Goal: Task Accomplishment & Management: Manage account settings

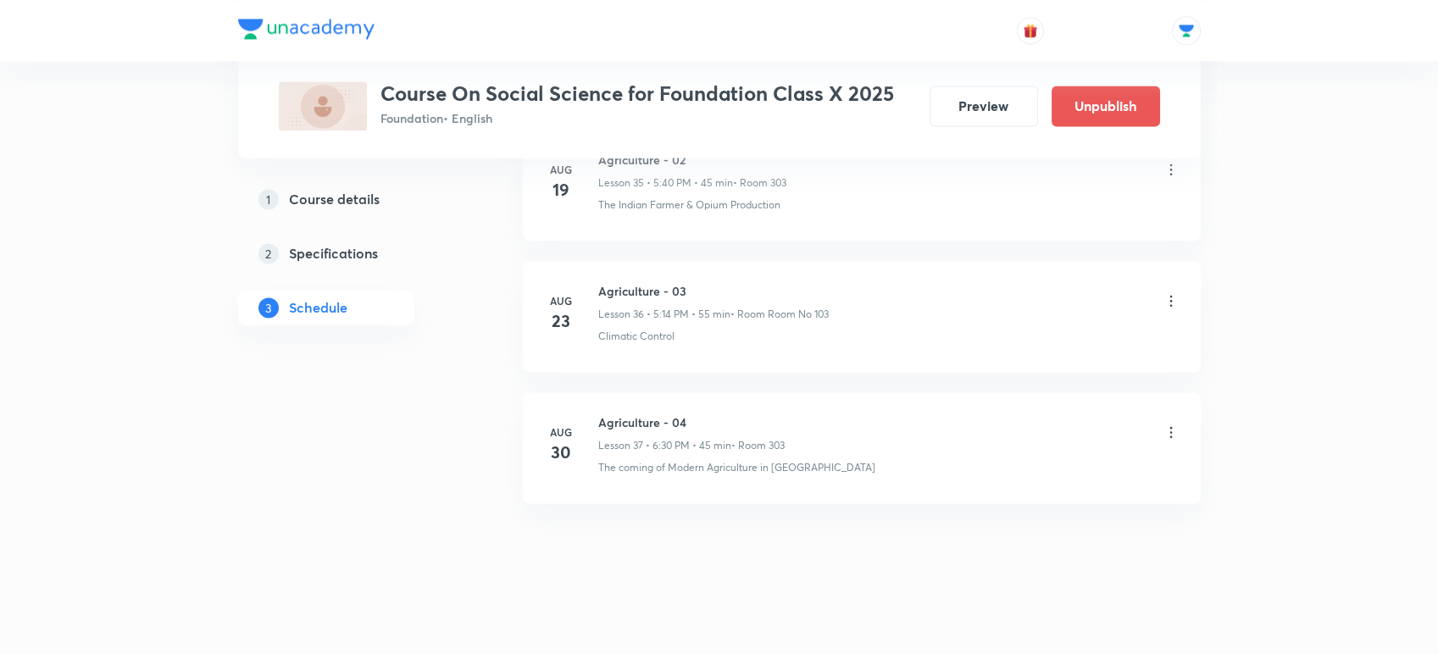
click at [1168, 424] on icon at bounding box center [1171, 432] width 17 height 17
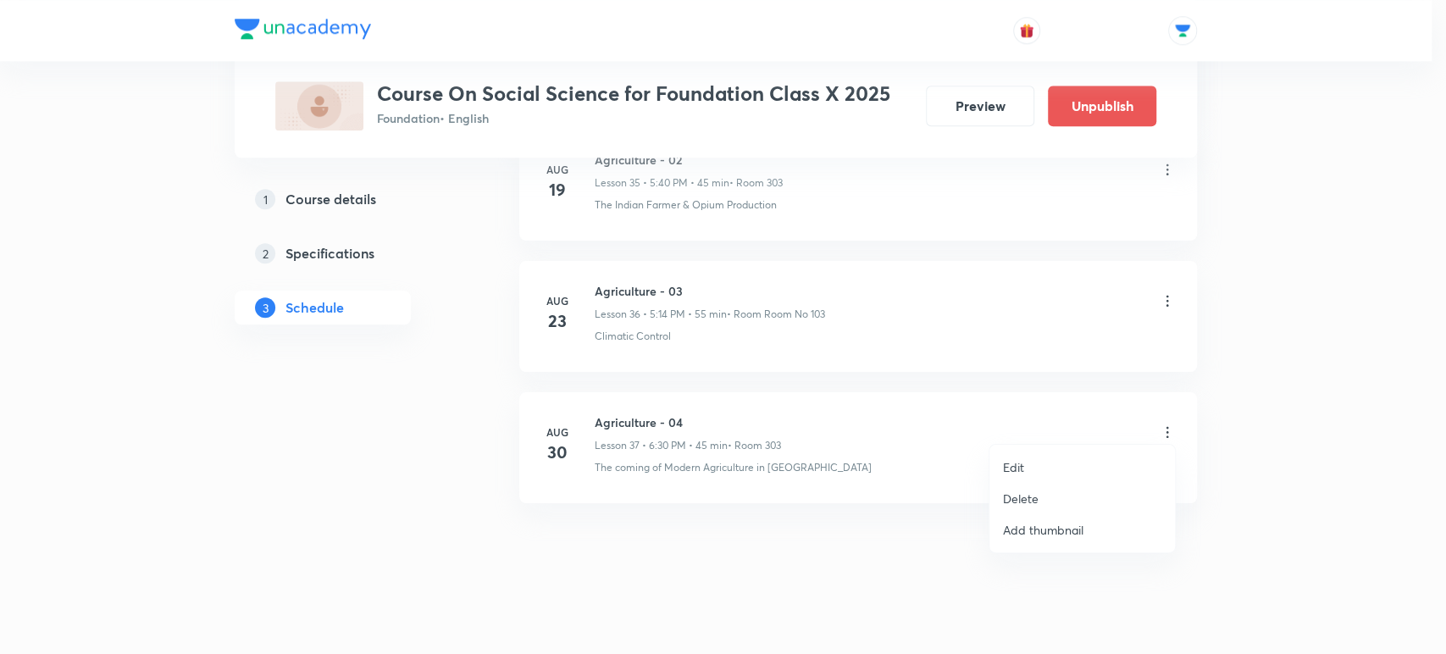
click at [1049, 485] on li "Delete" at bounding box center [1083, 498] width 186 height 31
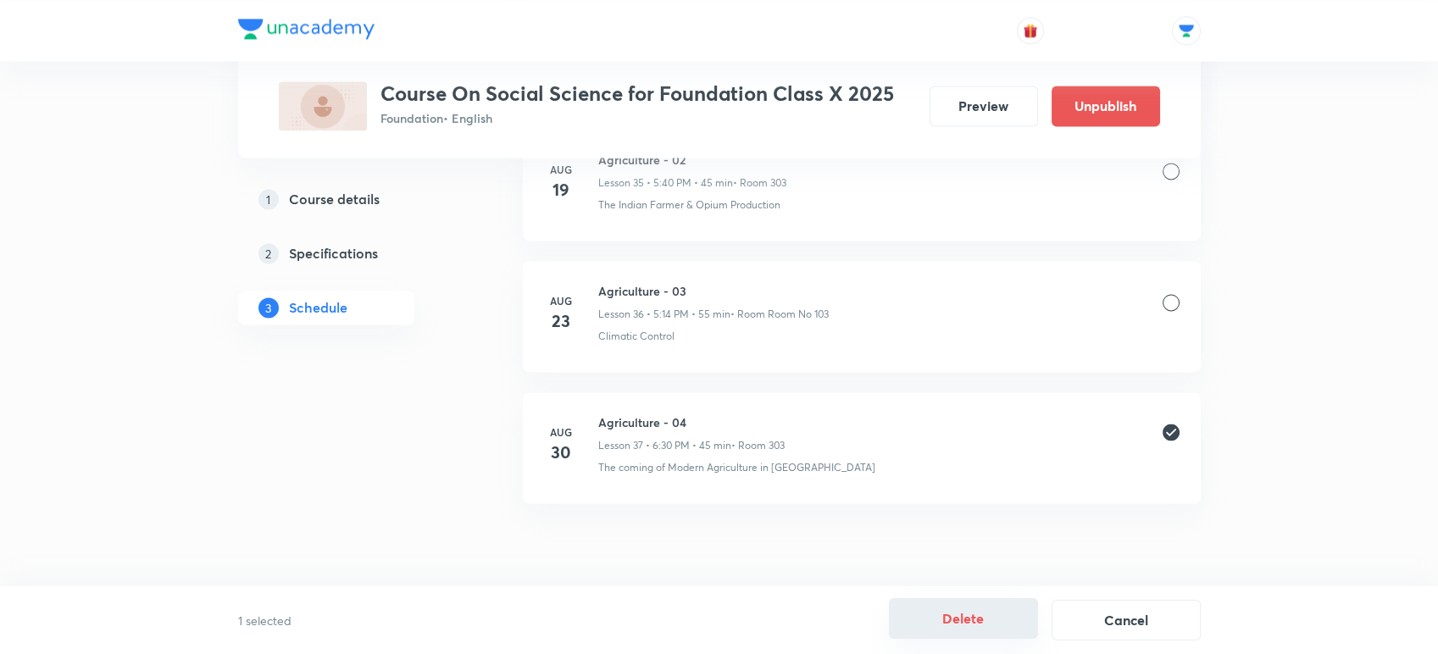
click at [963, 622] on button "Delete" at bounding box center [963, 618] width 149 height 41
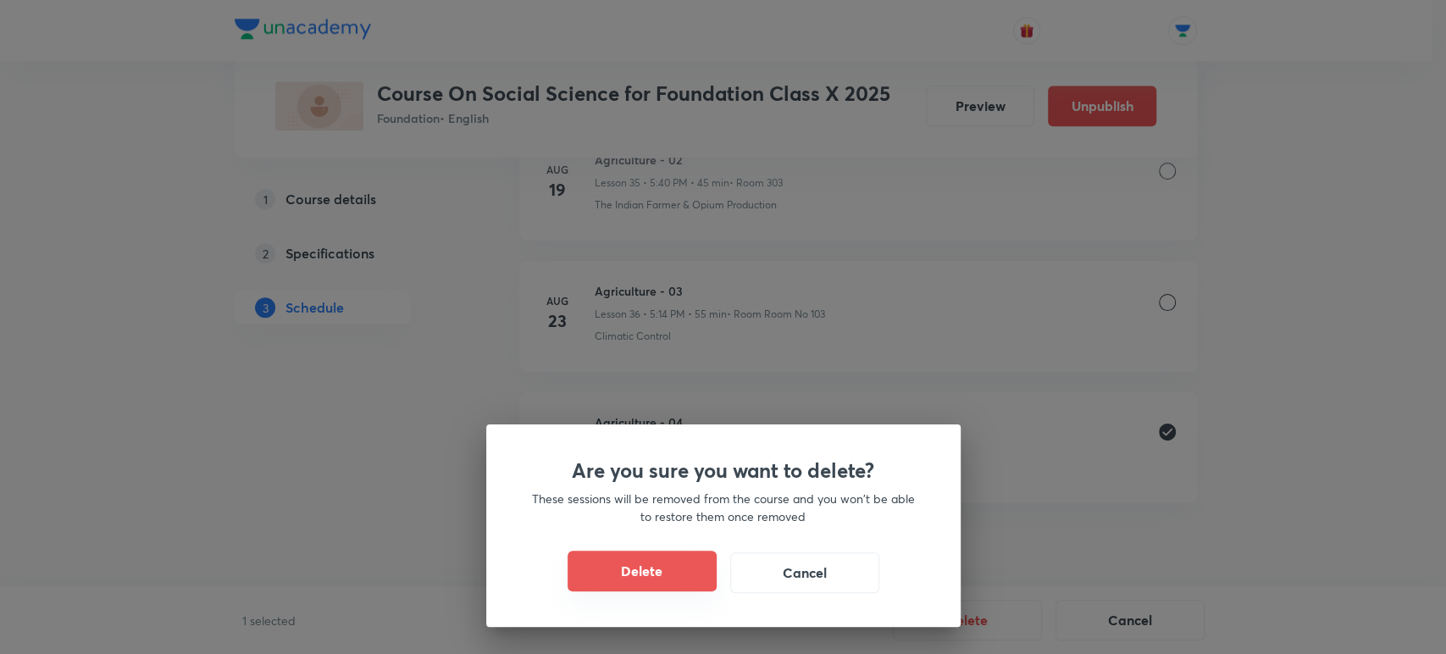
click at [647, 566] on button "Delete" at bounding box center [642, 571] width 149 height 41
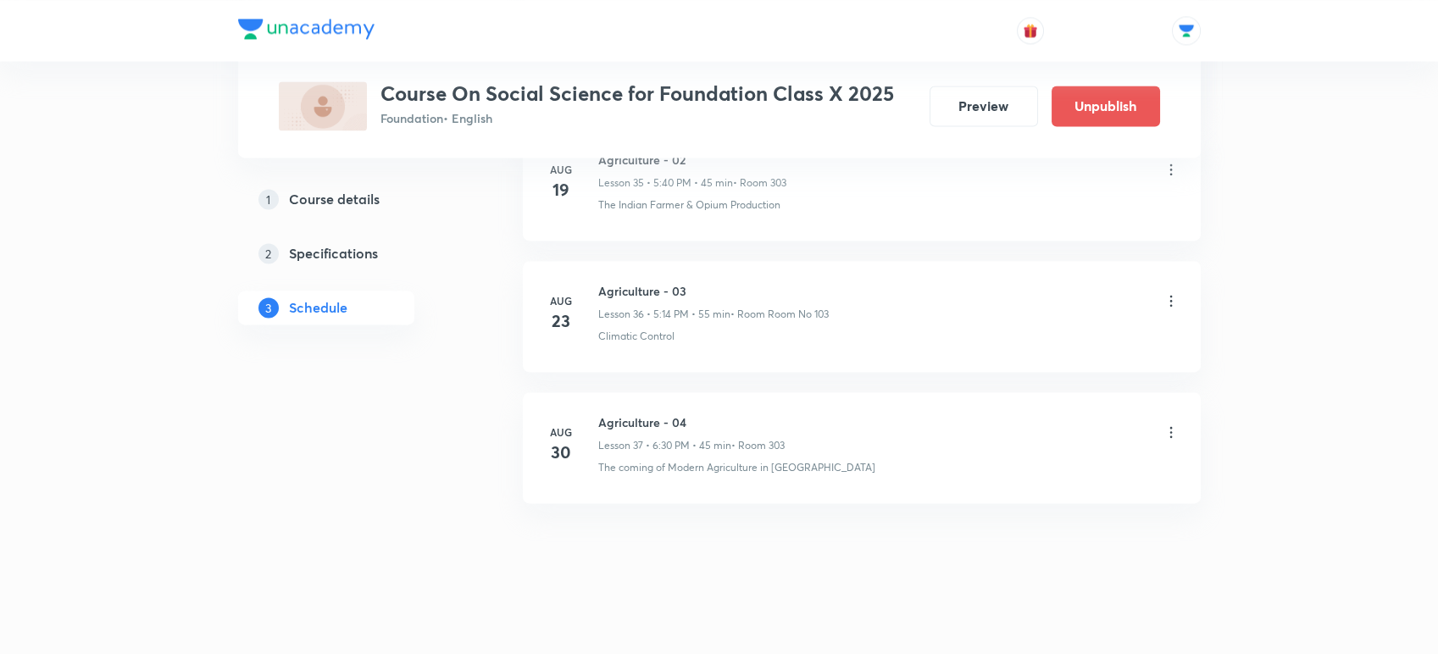
scroll to position [5424, 0]
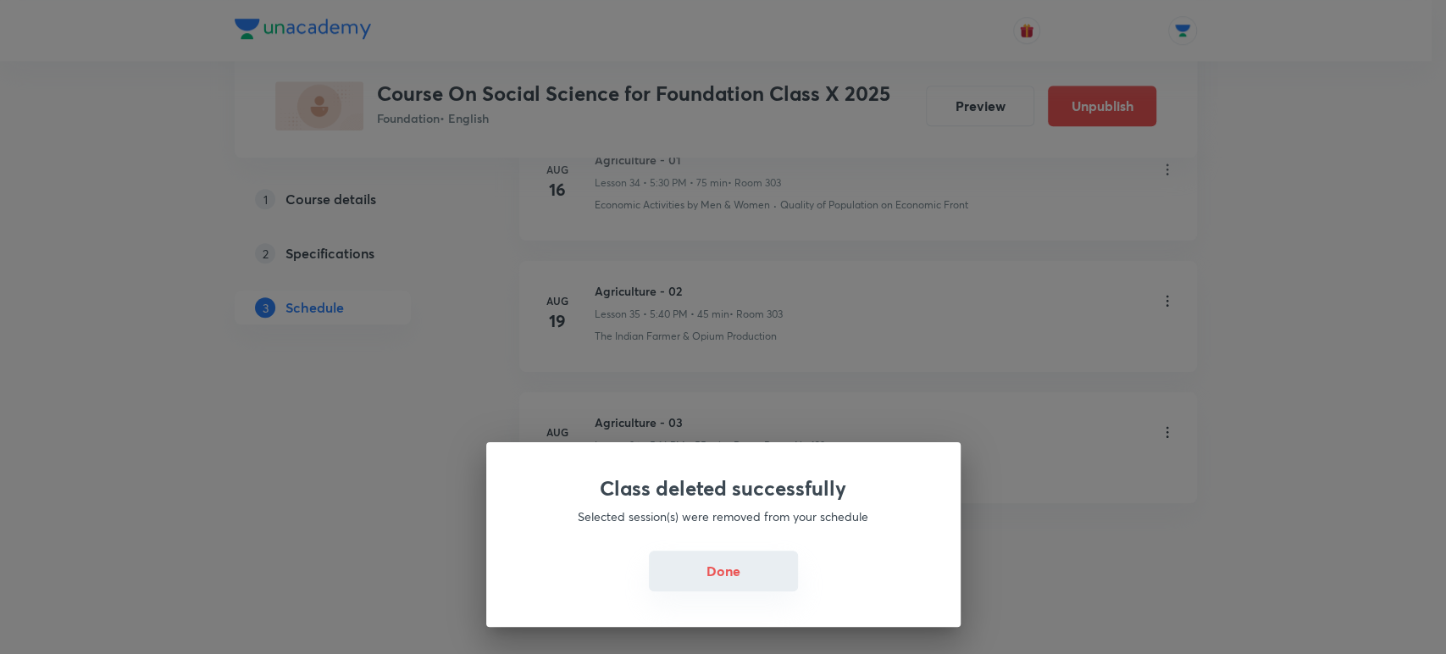
click at [714, 569] on button "Done" at bounding box center [723, 571] width 149 height 41
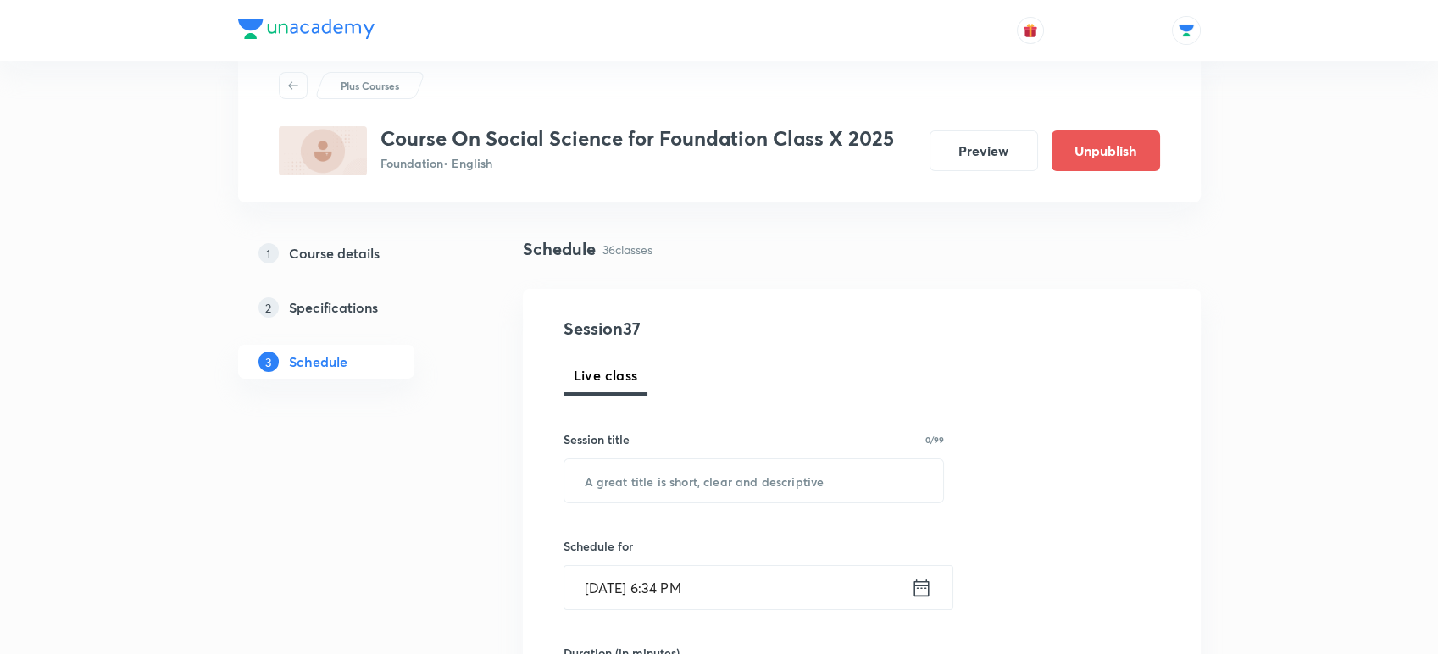
scroll to position [59, 0]
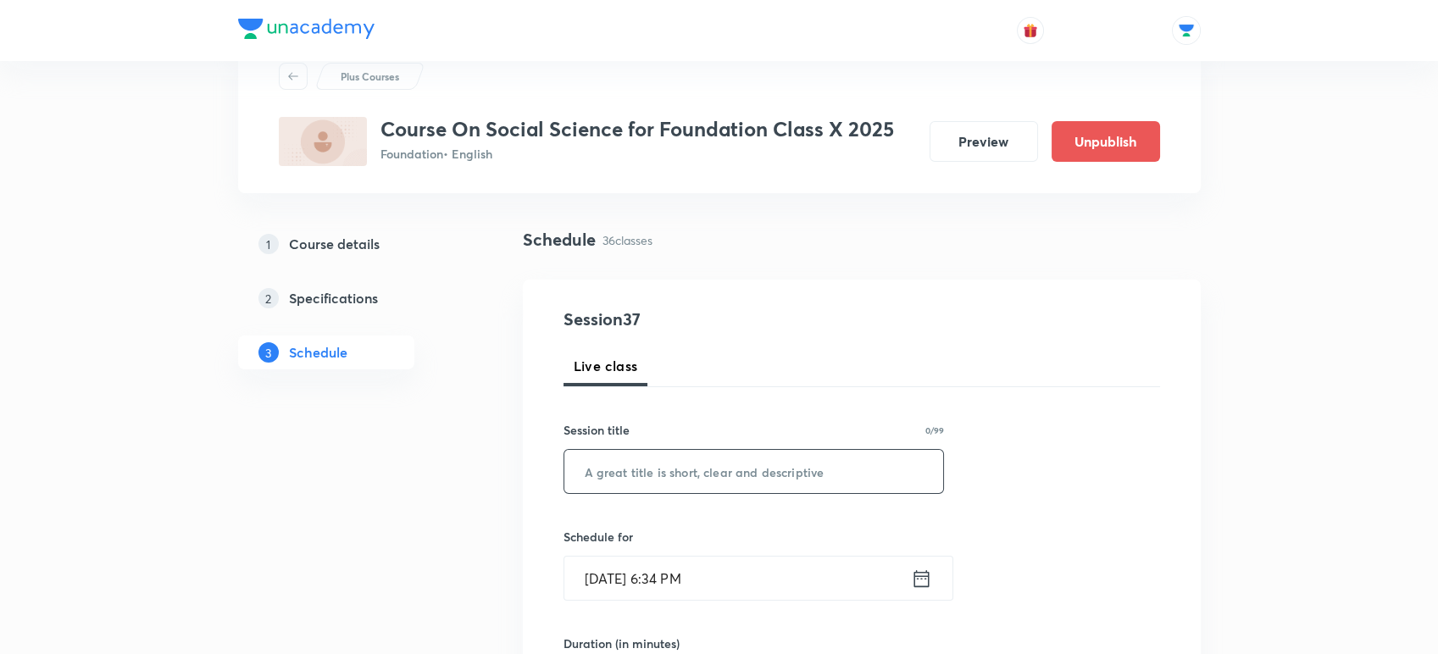
click at [646, 468] on input "text" at bounding box center [754, 471] width 380 height 43
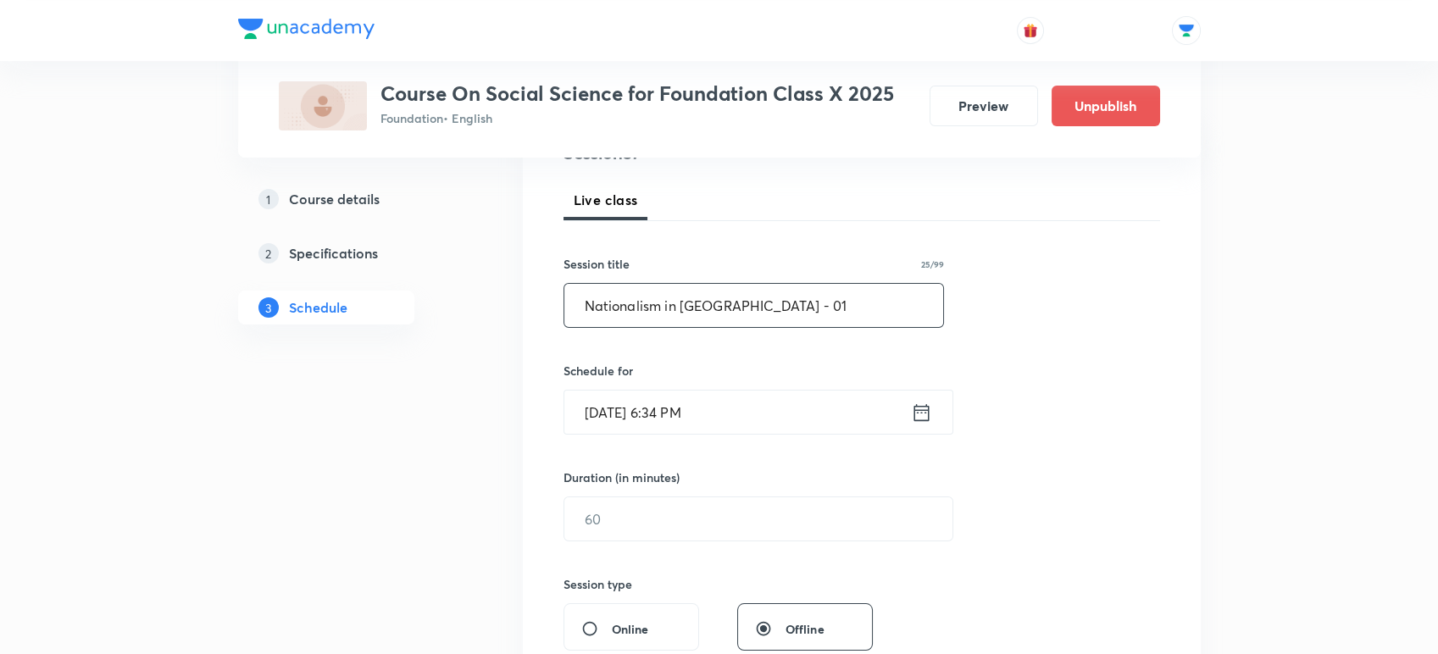
scroll to position [282, 0]
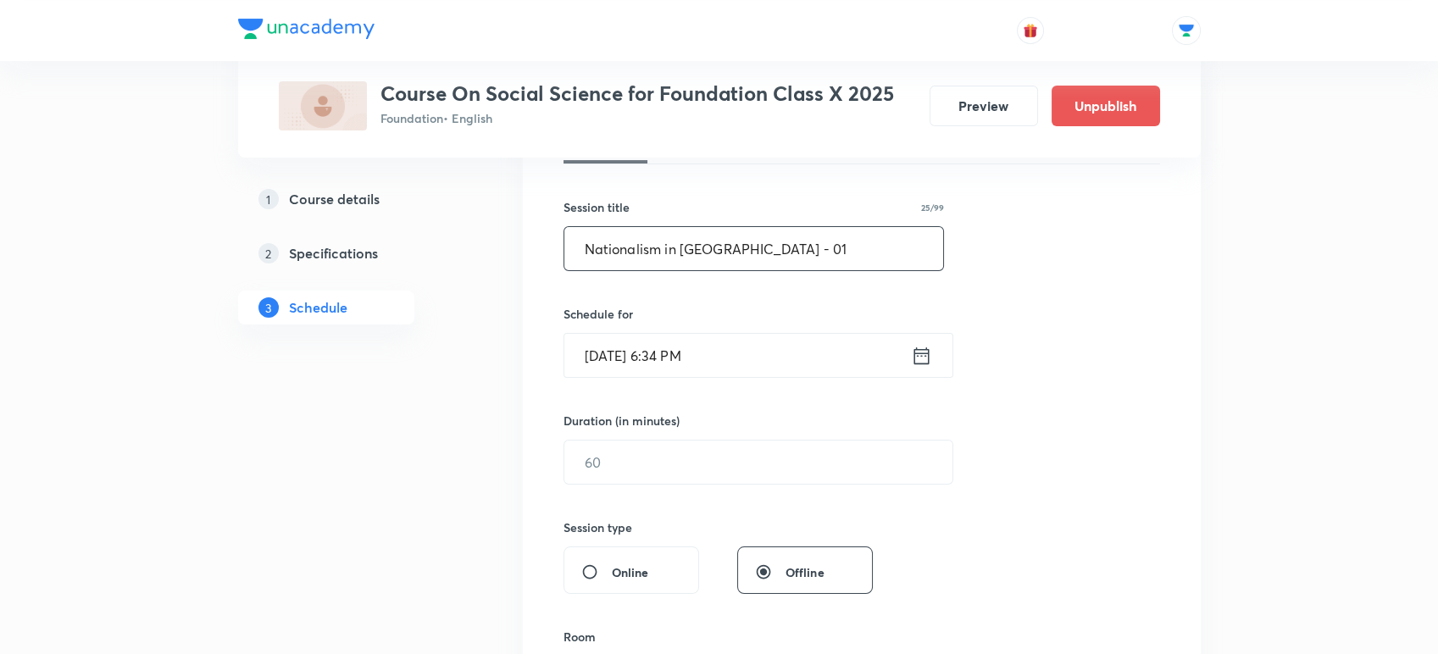
type input "Nationalism in [GEOGRAPHIC_DATA] - 01"
click at [911, 355] on icon at bounding box center [921, 356] width 21 height 24
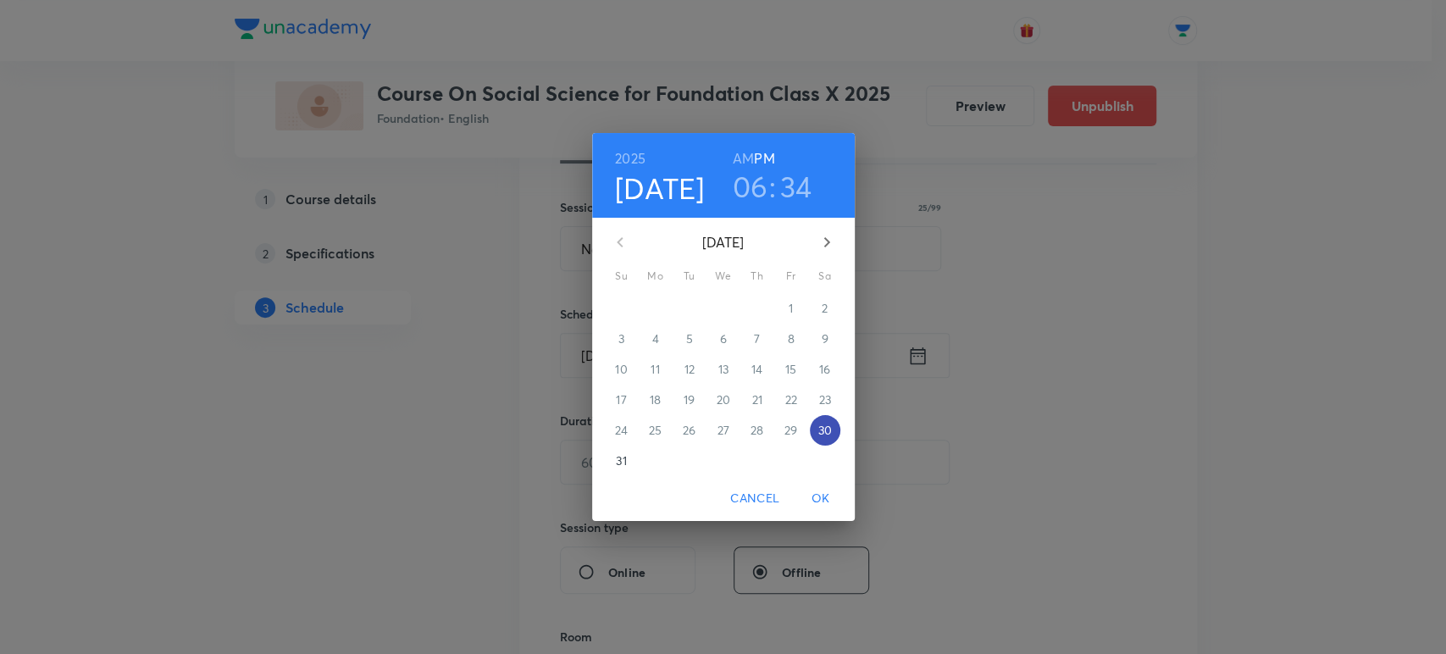
click at [822, 437] on p "30" at bounding box center [825, 430] width 14 height 17
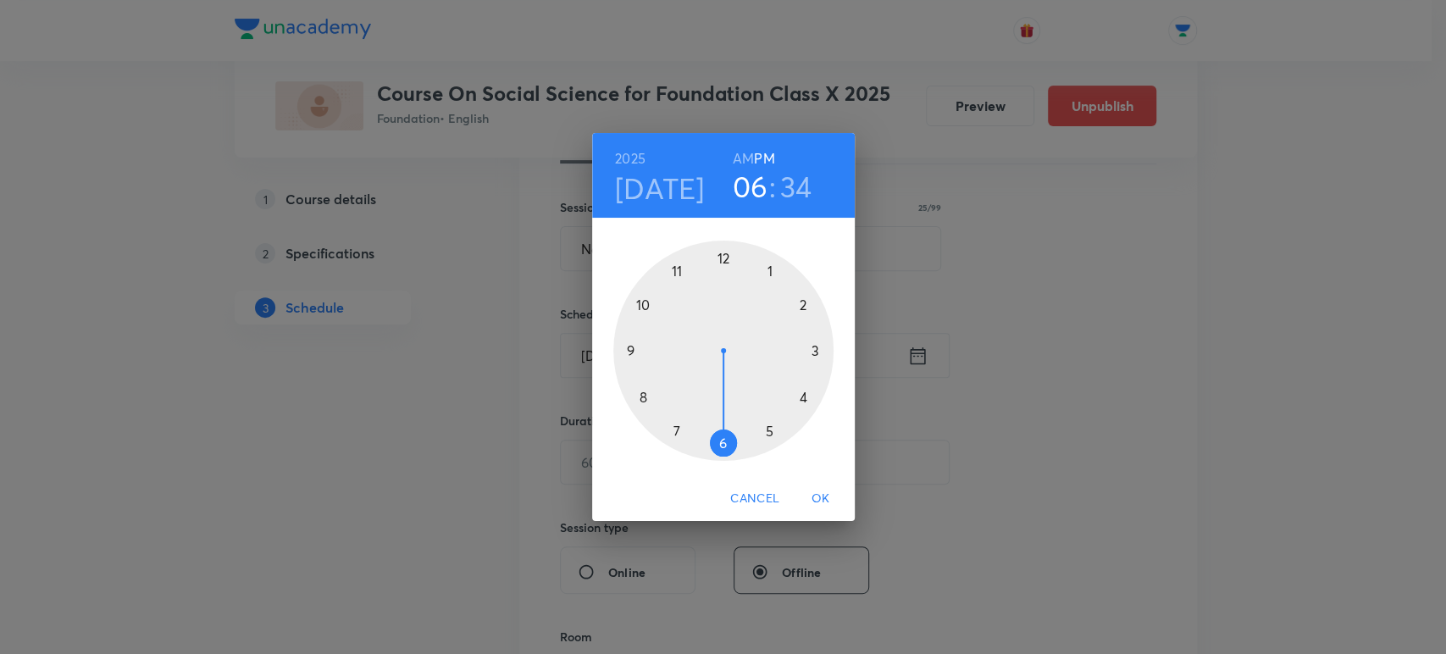
click at [724, 441] on div at bounding box center [723, 351] width 220 height 220
click at [663, 428] on div at bounding box center [723, 351] width 220 height 220
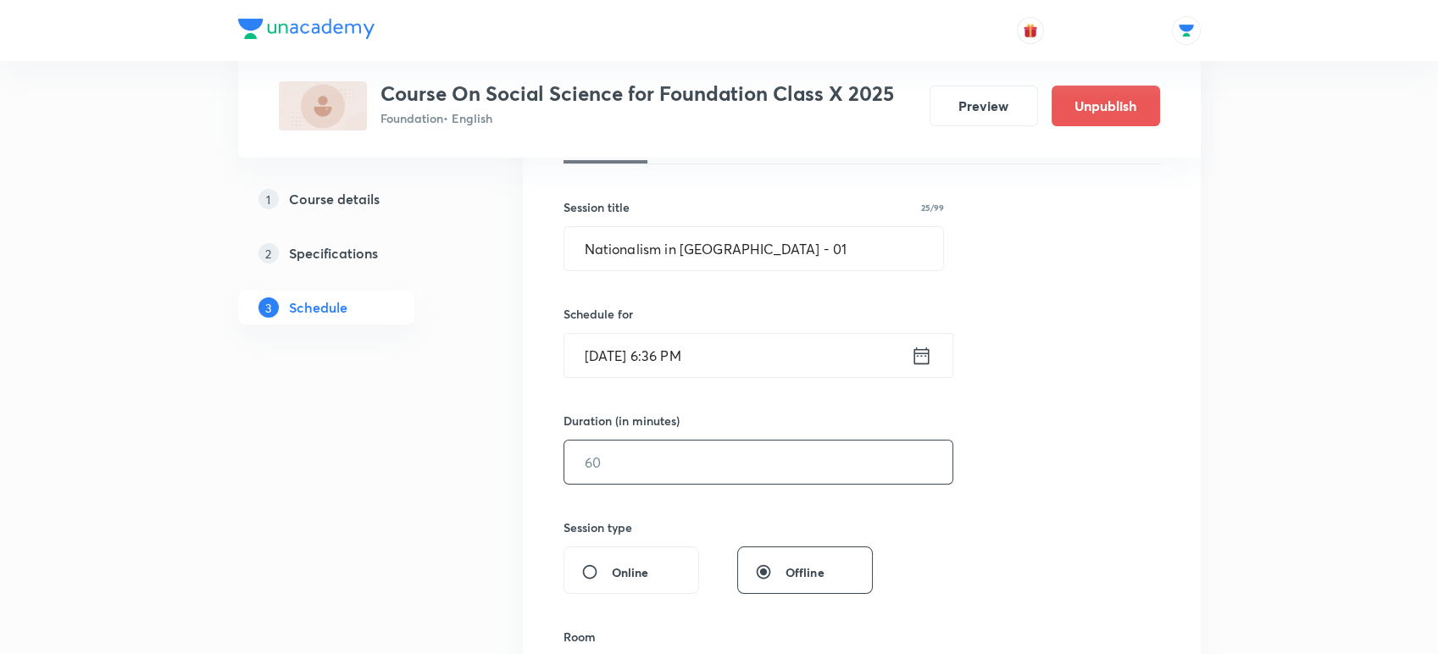
click at [632, 463] on input "text" at bounding box center [758, 462] width 388 height 43
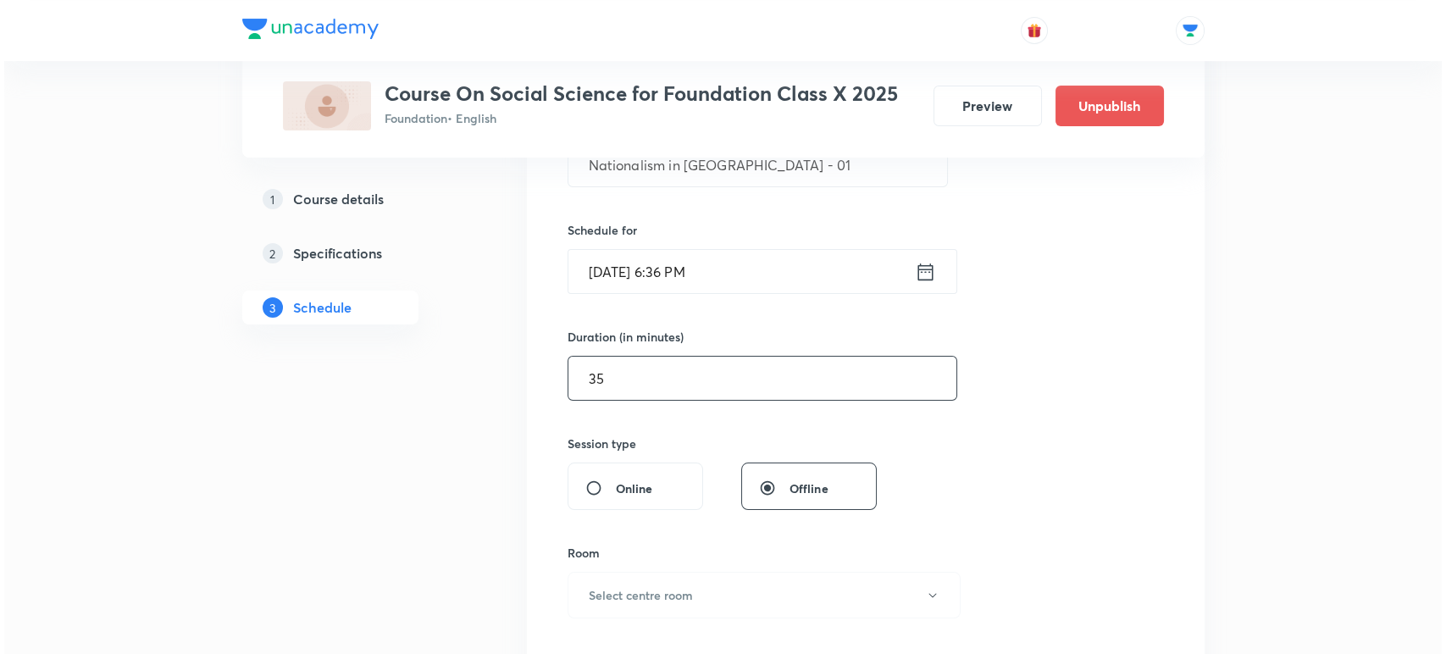
scroll to position [411, 0]
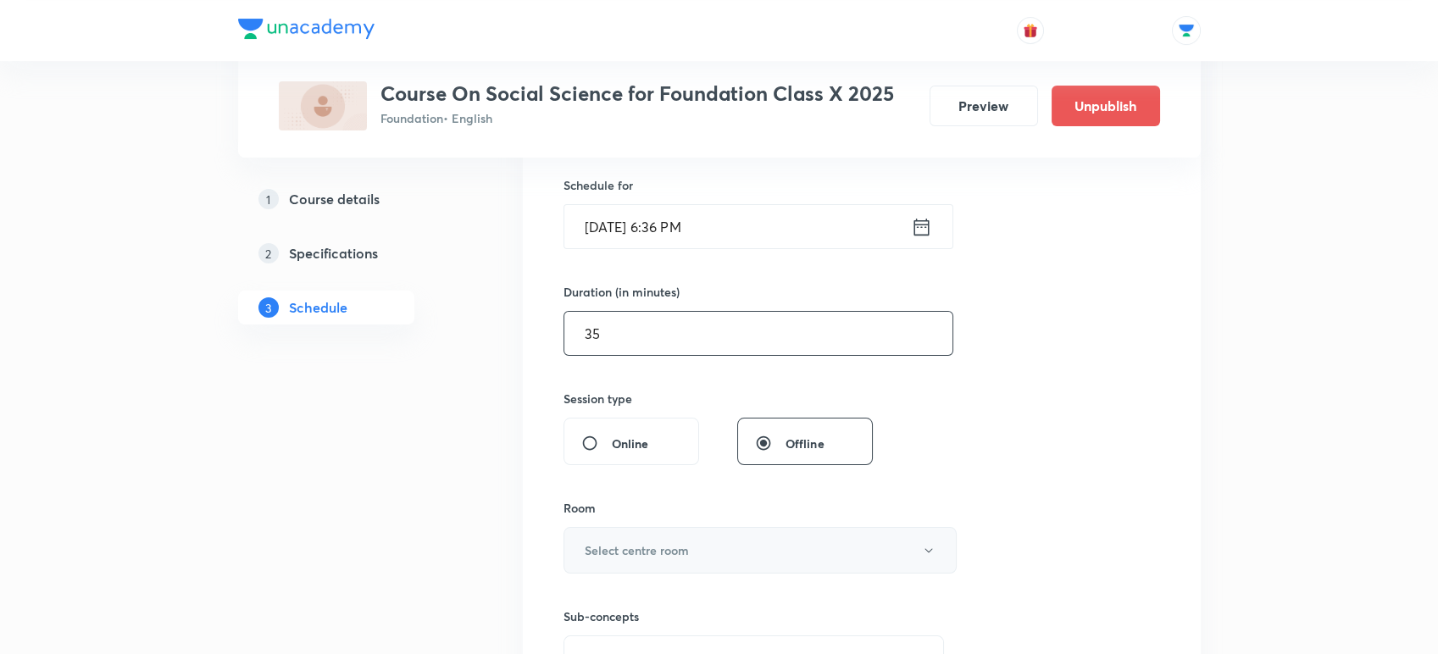
type input "35"
click at [627, 538] on button "Select centre room" at bounding box center [759, 550] width 393 height 47
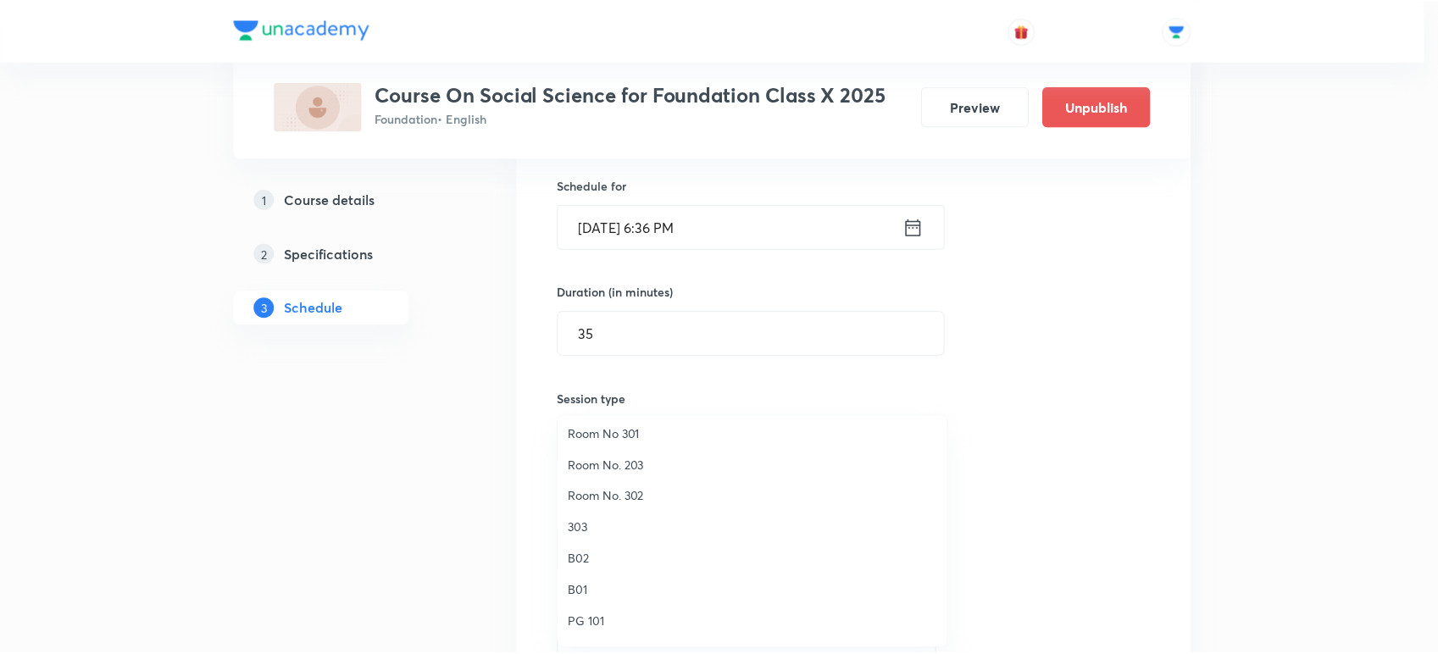
scroll to position [182, 0]
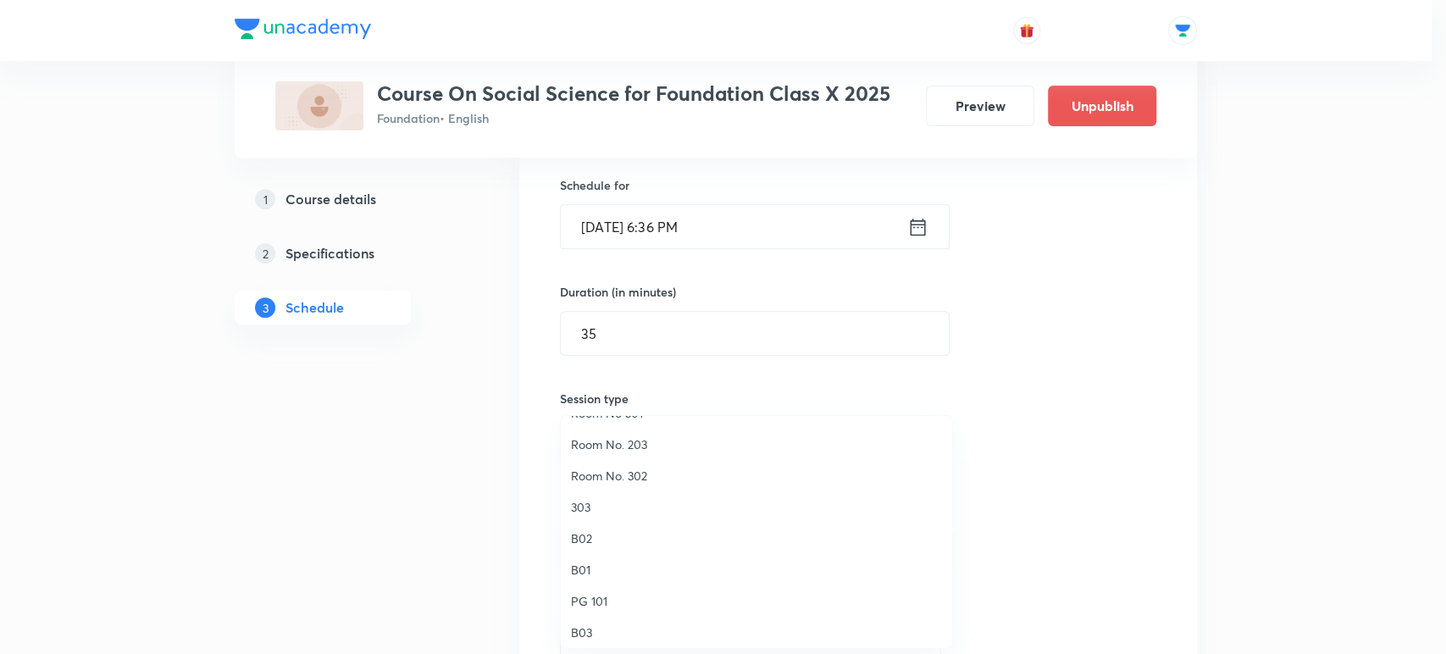
click at [608, 504] on span "303" at bounding box center [756, 507] width 371 height 18
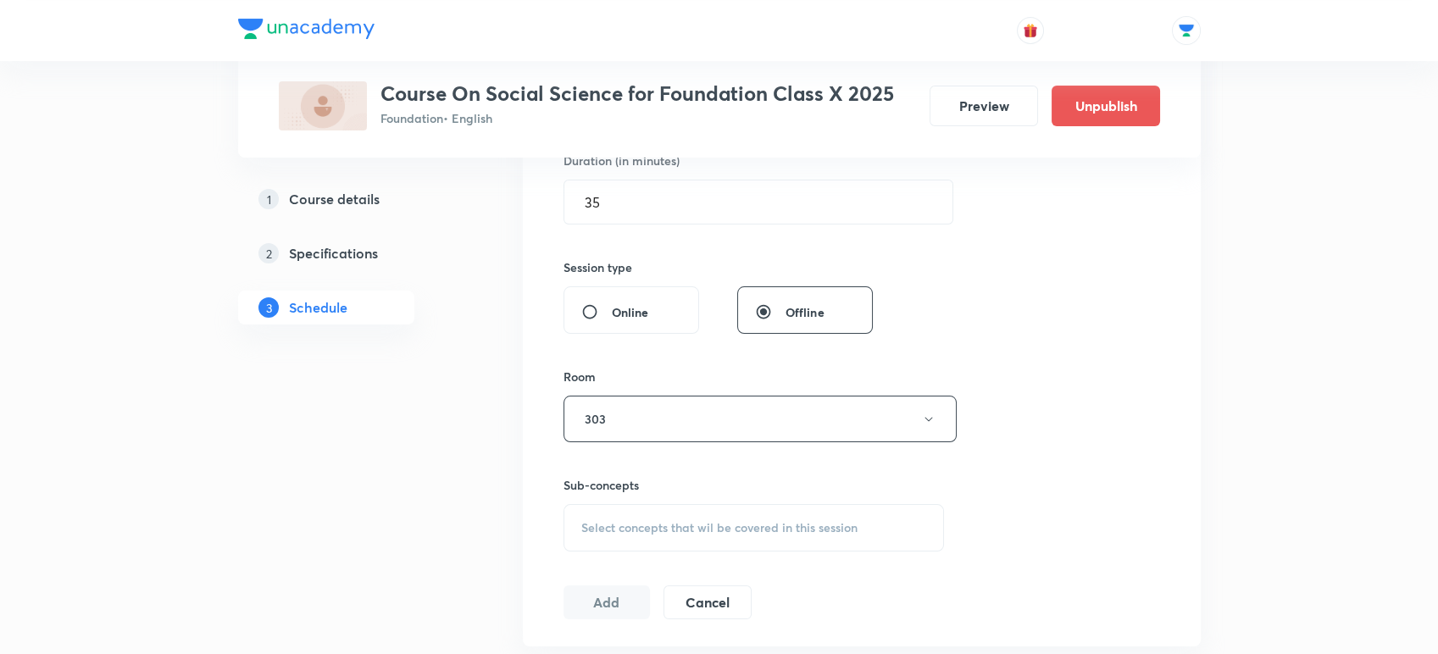
scroll to position [592, 0]
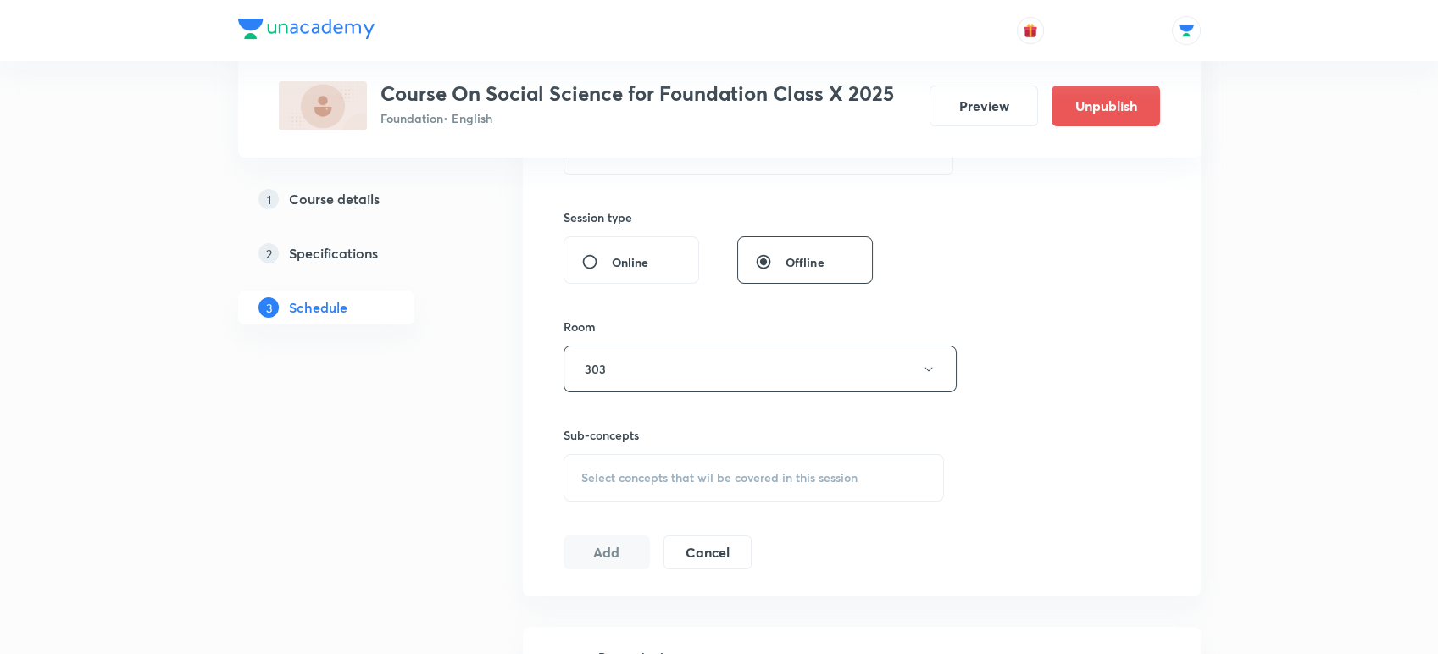
click at [601, 480] on span "Select concepts that wil be covered in this session" at bounding box center [719, 478] width 276 height 14
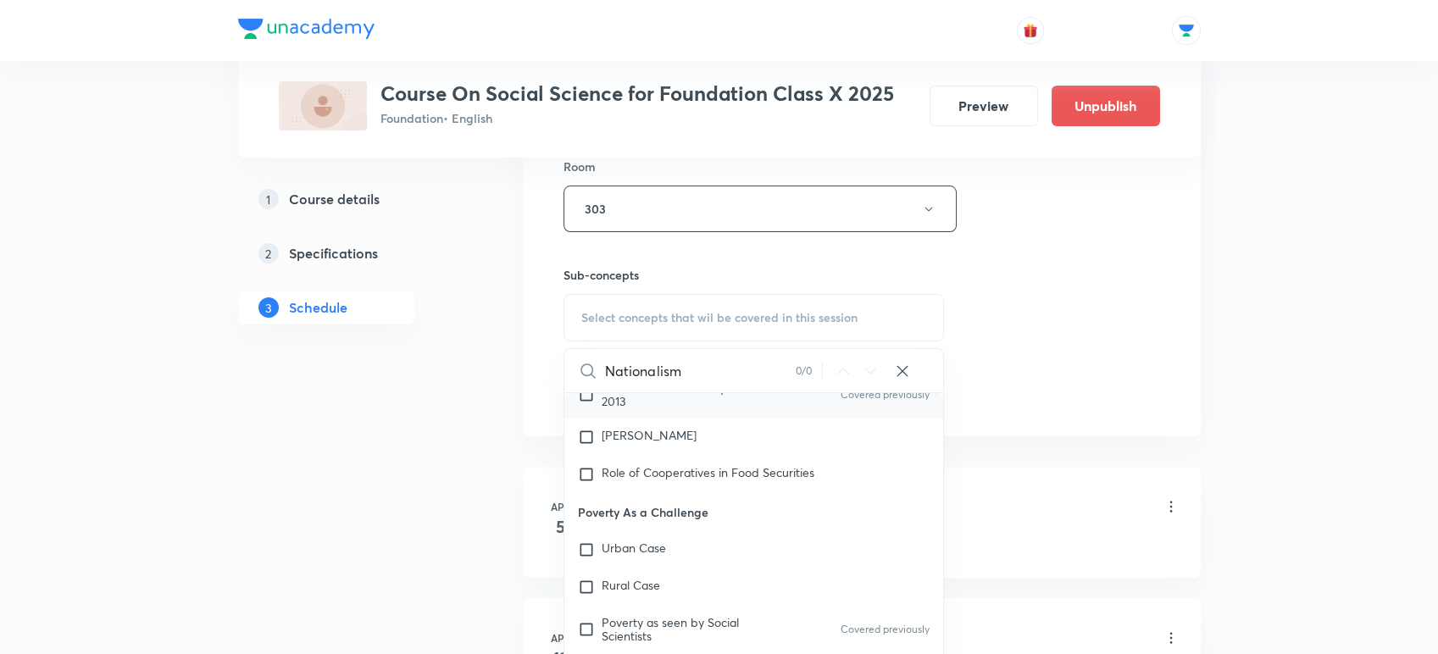
scroll to position [194, 0]
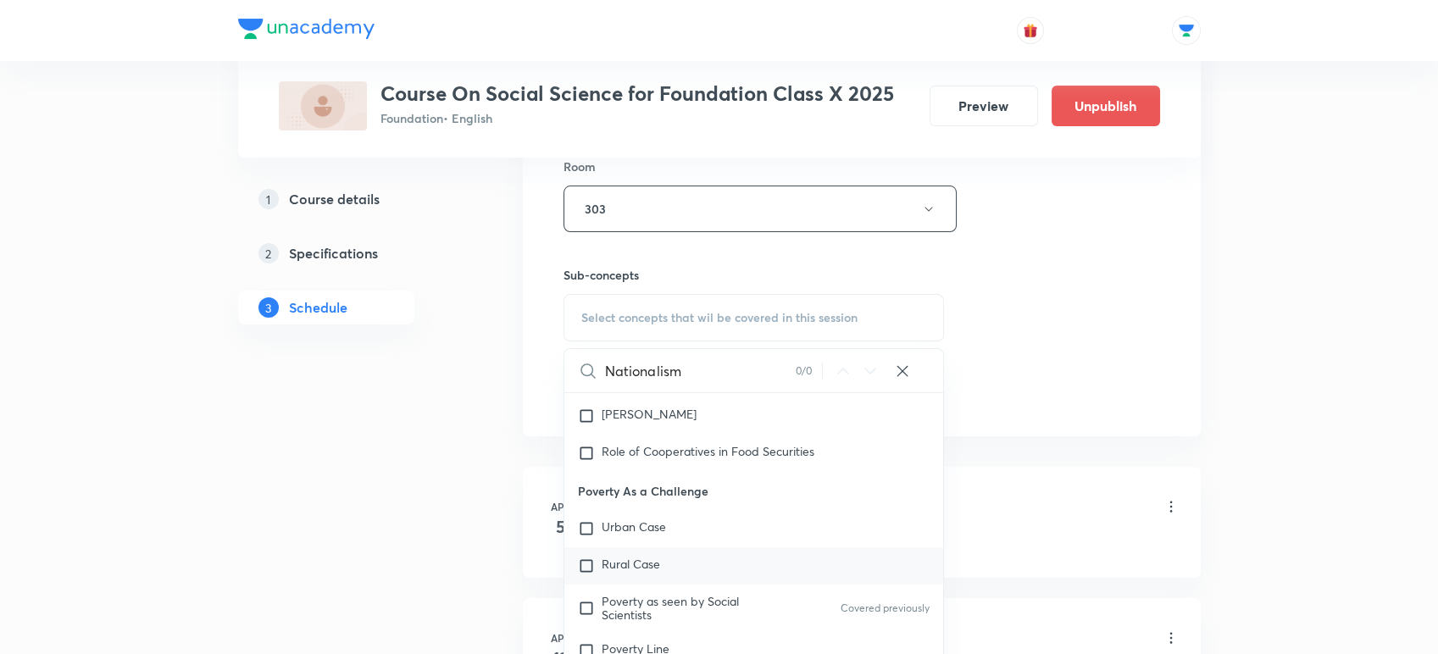
type input "Nationalism"
click at [635, 568] on span "Rural Case" at bounding box center [631, 564] width 58 height 16
checkbox input "true"
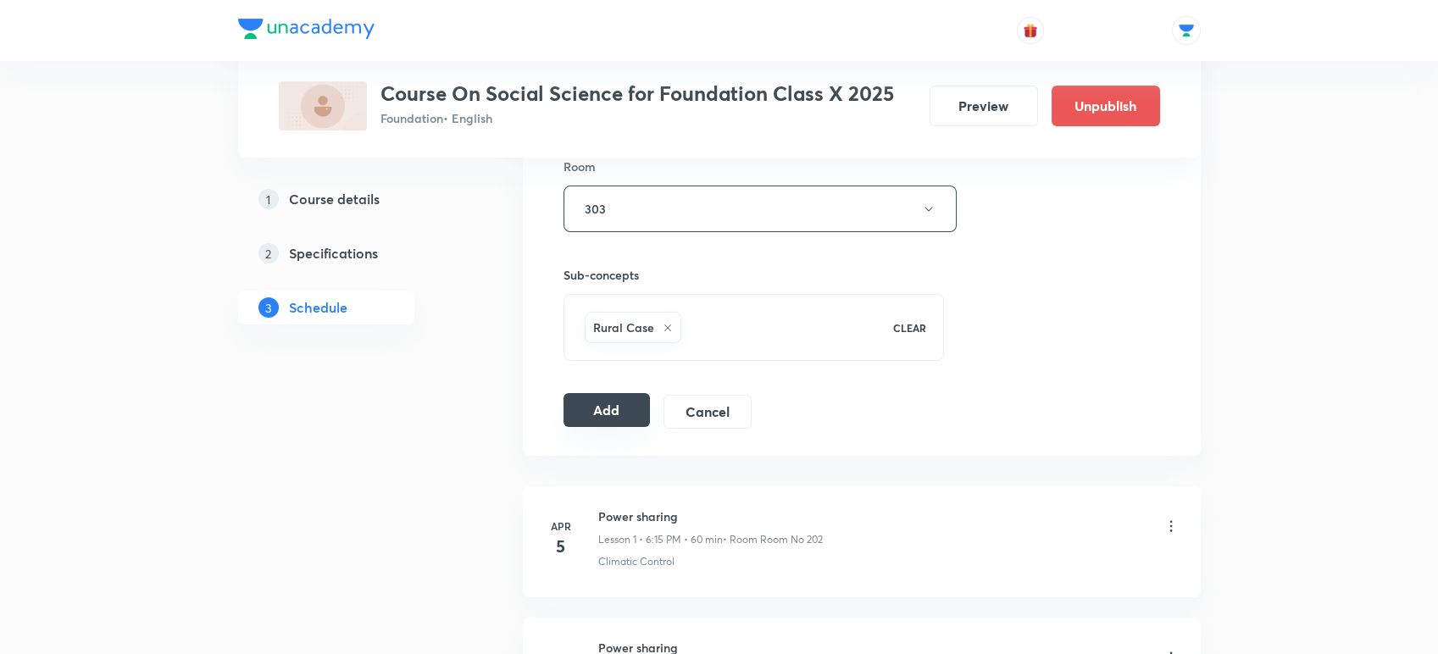
click at [608, 397] on button "Add" at bounding box center [606, 410] width 87 height 34
